Goal: Check status: Check status

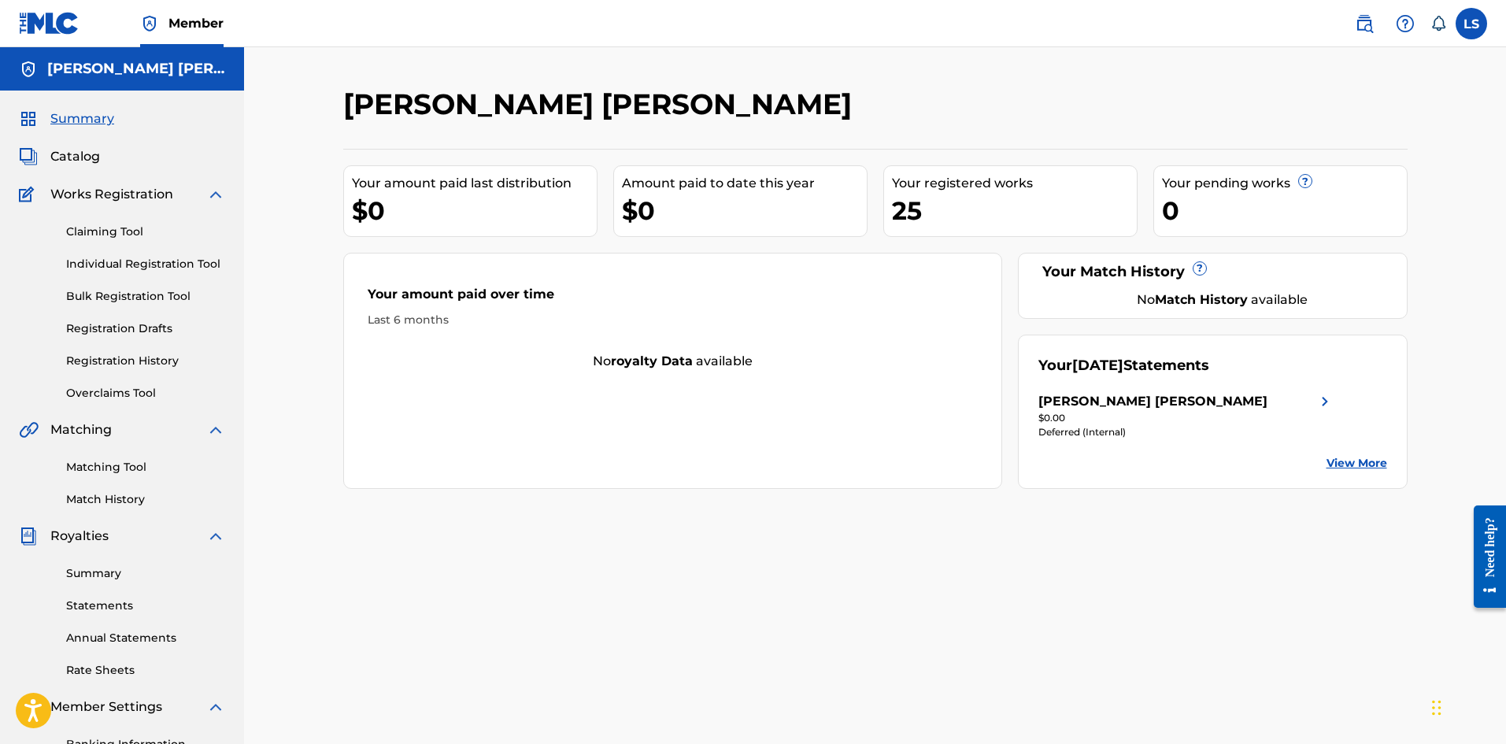
click at [1368, 462] on link "View More" at bounding box center [1357, 463] width 61 height 17
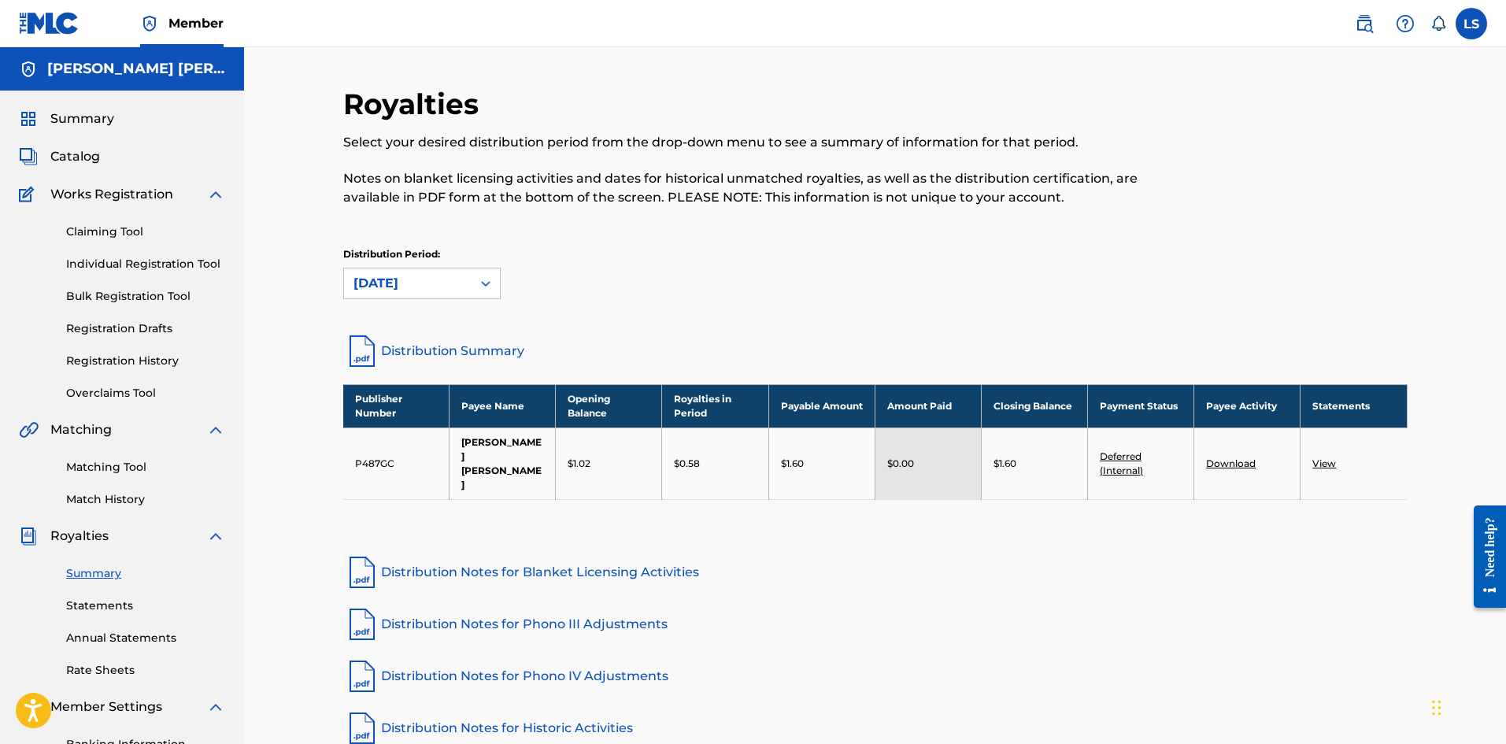
click at [1323, 457] on link "View" at bounding box center [1325, 463] width 24 height 12
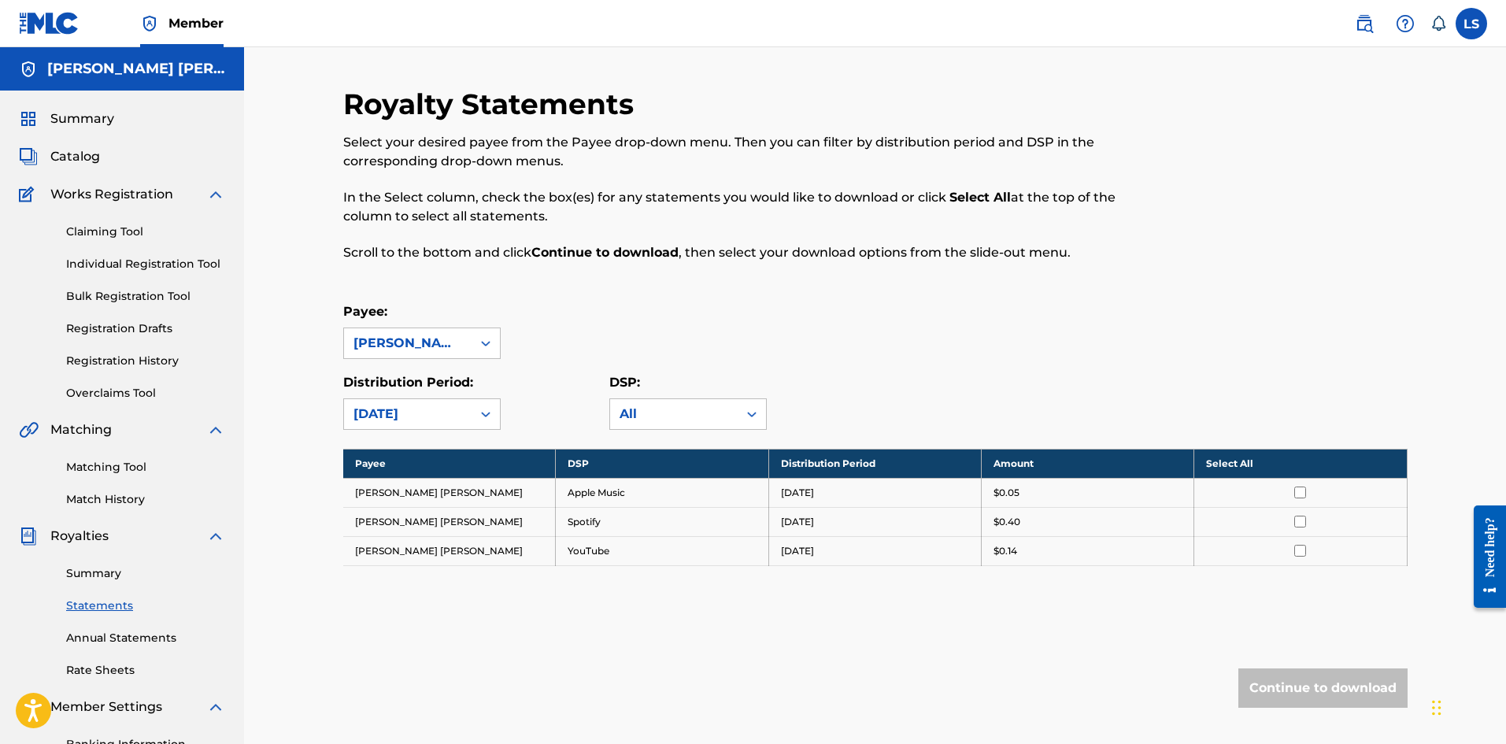
scroll to position [79, 0]
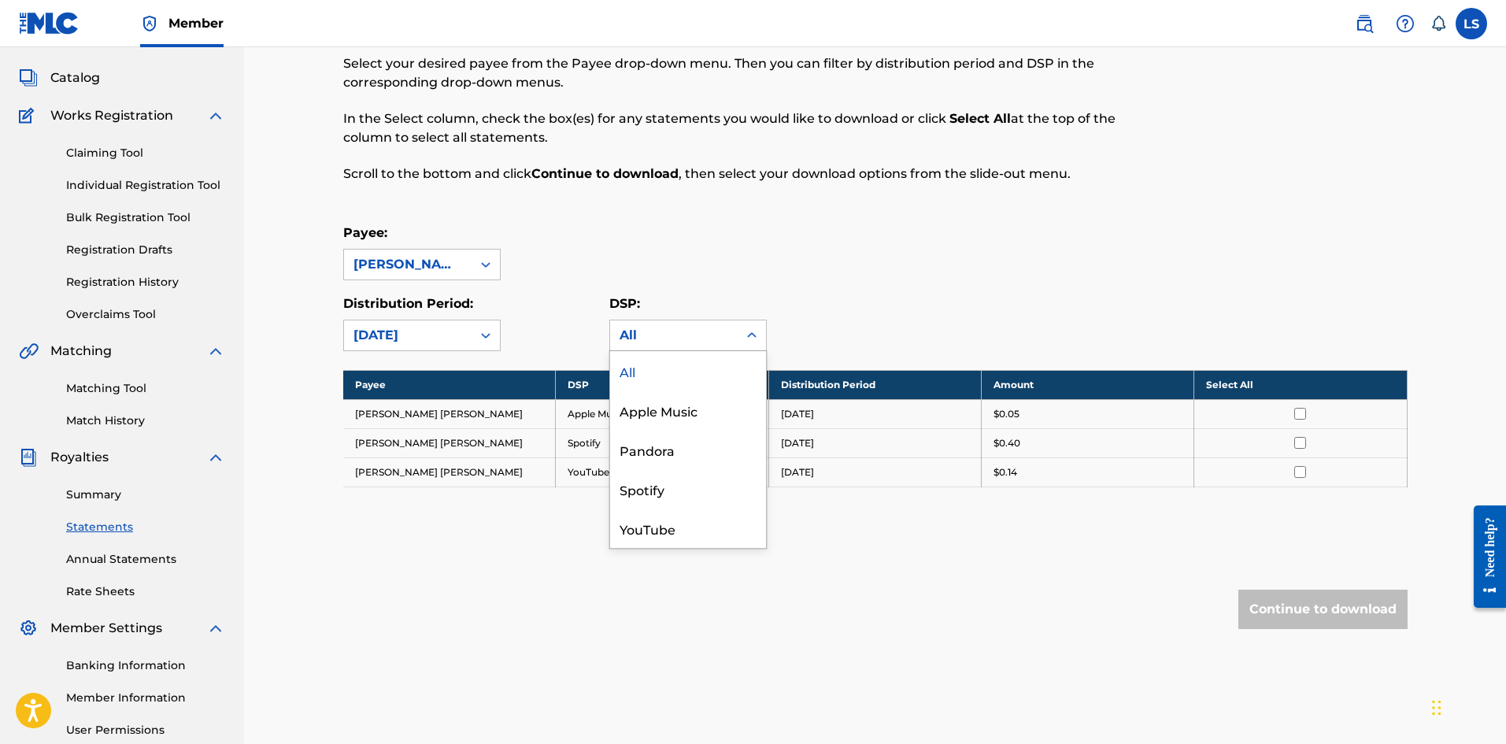
click at [642, 328] on div "All" at bounding box center [674, 335] width 109 height 19
click at [688, 452] on div "Pandora" at bounding box center [688, 449] width 156 height 39
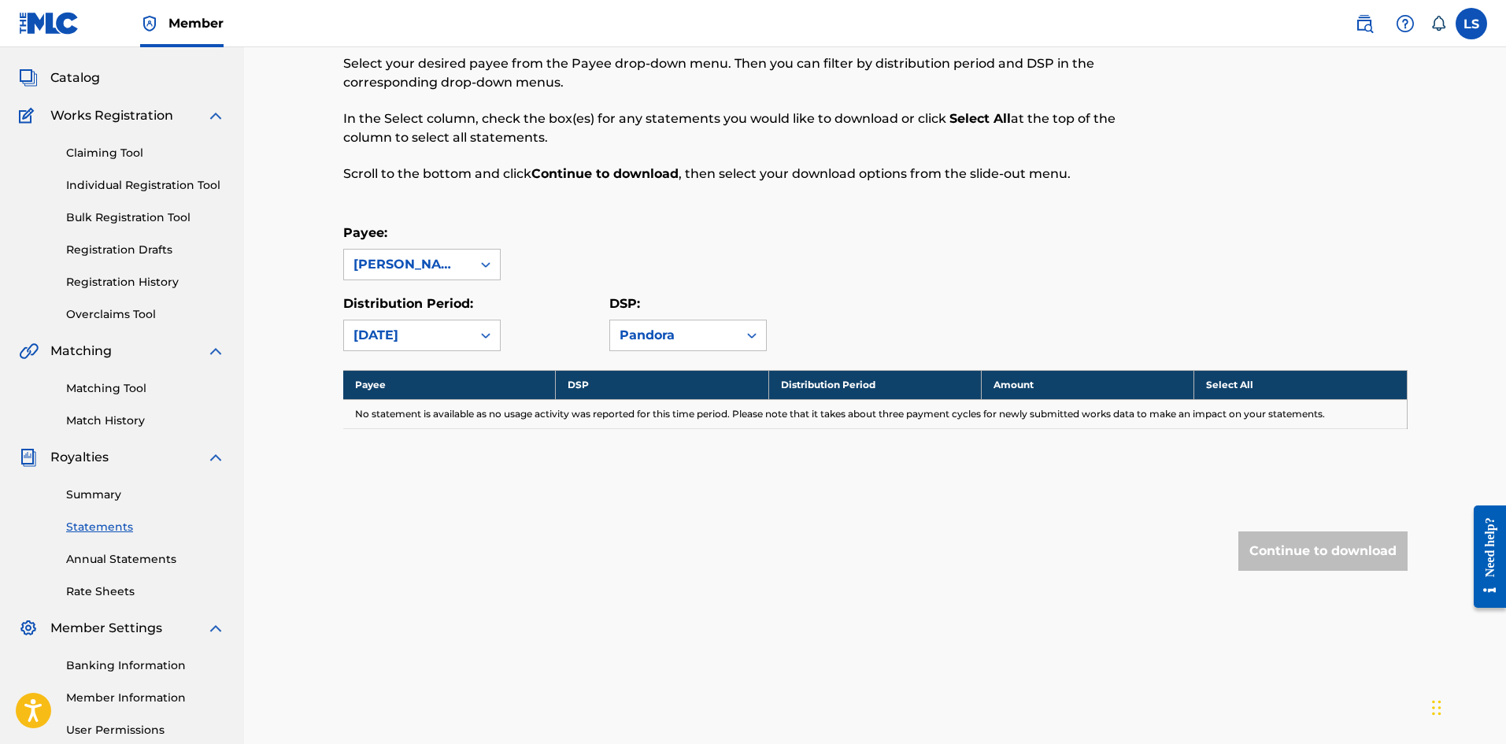
click at [687, 335] on div "Pandora" at bounding box center [674, 335] width 109 height 19
click at [665, 524] on div "YouTube" at bounding box center [688, 528] width 156 height 39
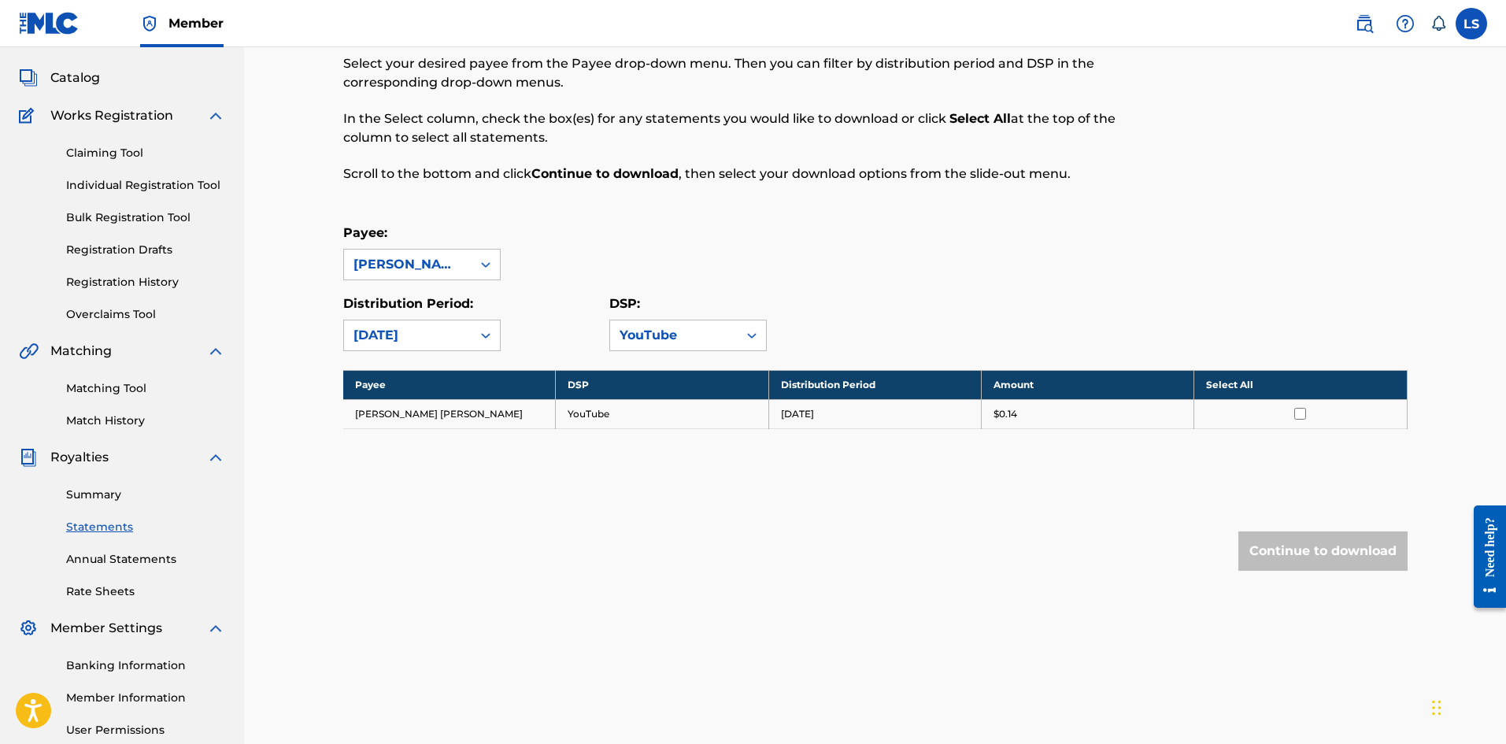
click at [676, 336] on div "YouTube" at bounding box center [674, 335] width 109 height 19
click at [676, 376] on div "All" at bounding box center [688, 370] width 156 height 39
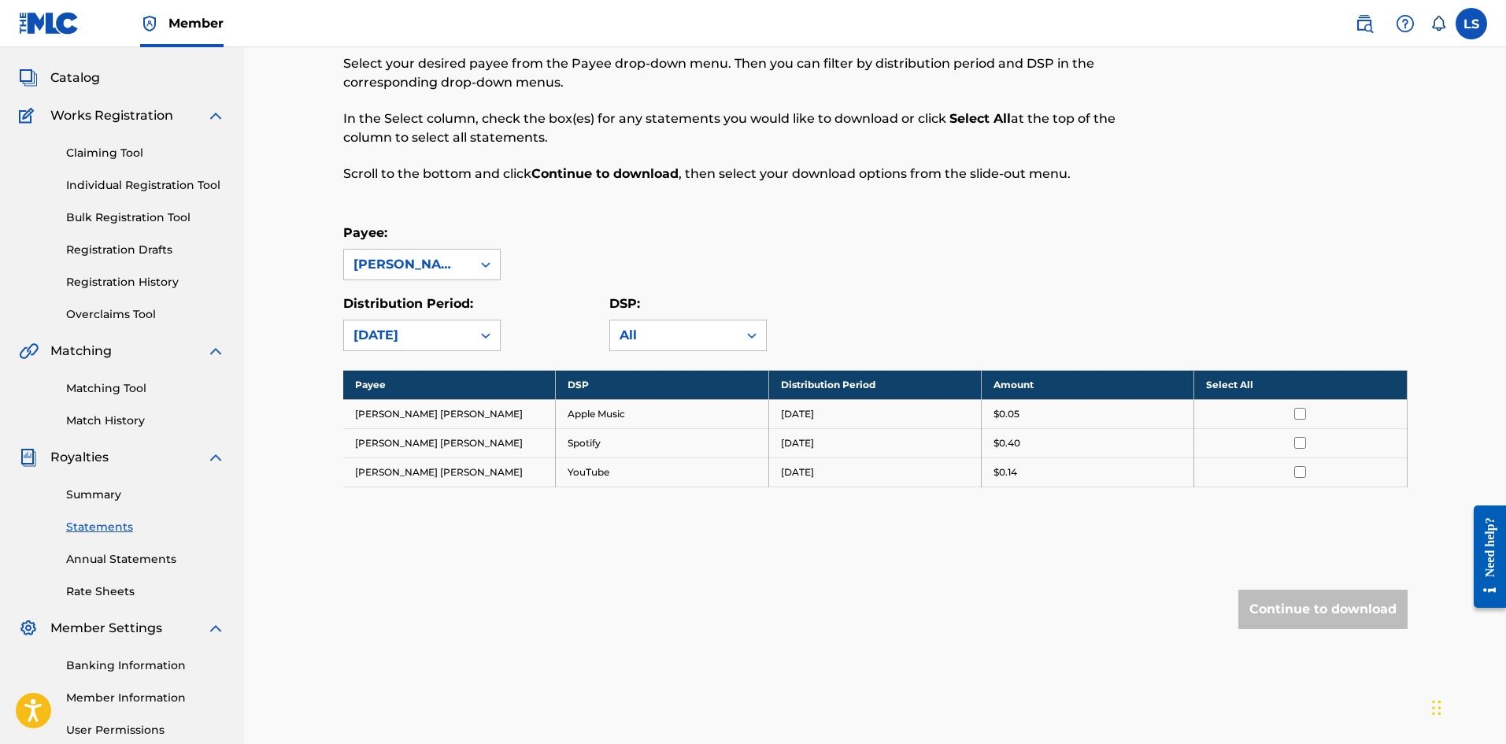
click at [782, 267] on div "Payee: [PERSON_NAME] [PERSON_NAME]" at bounding box center [875, 252] width 1064 height 57
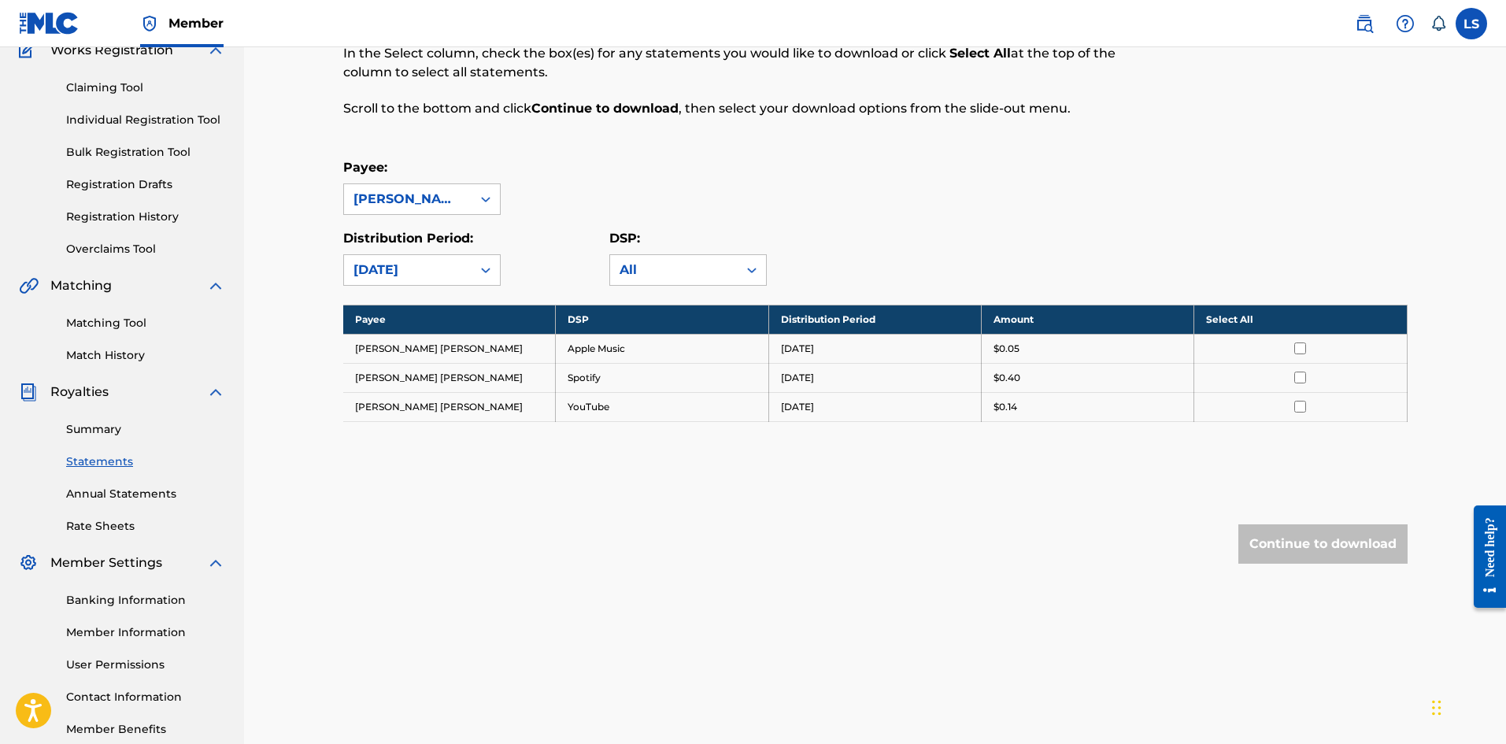
scroll to position [0, 0]
